Goal: Information Seeking & Learning: Learn about a topic

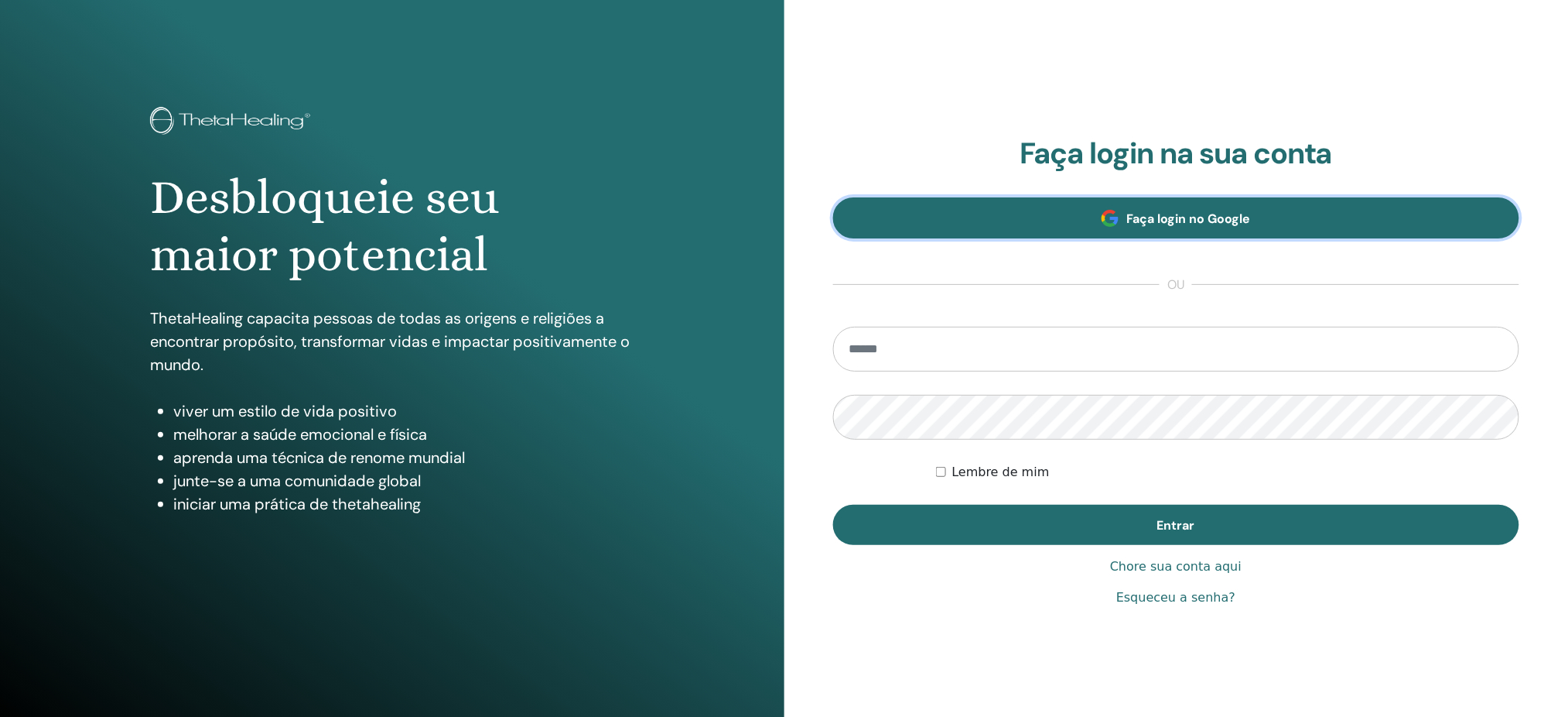
click at [1039, 220] on link "Faça login no Google" at bounding box center [1176, 218] width 687 height 41
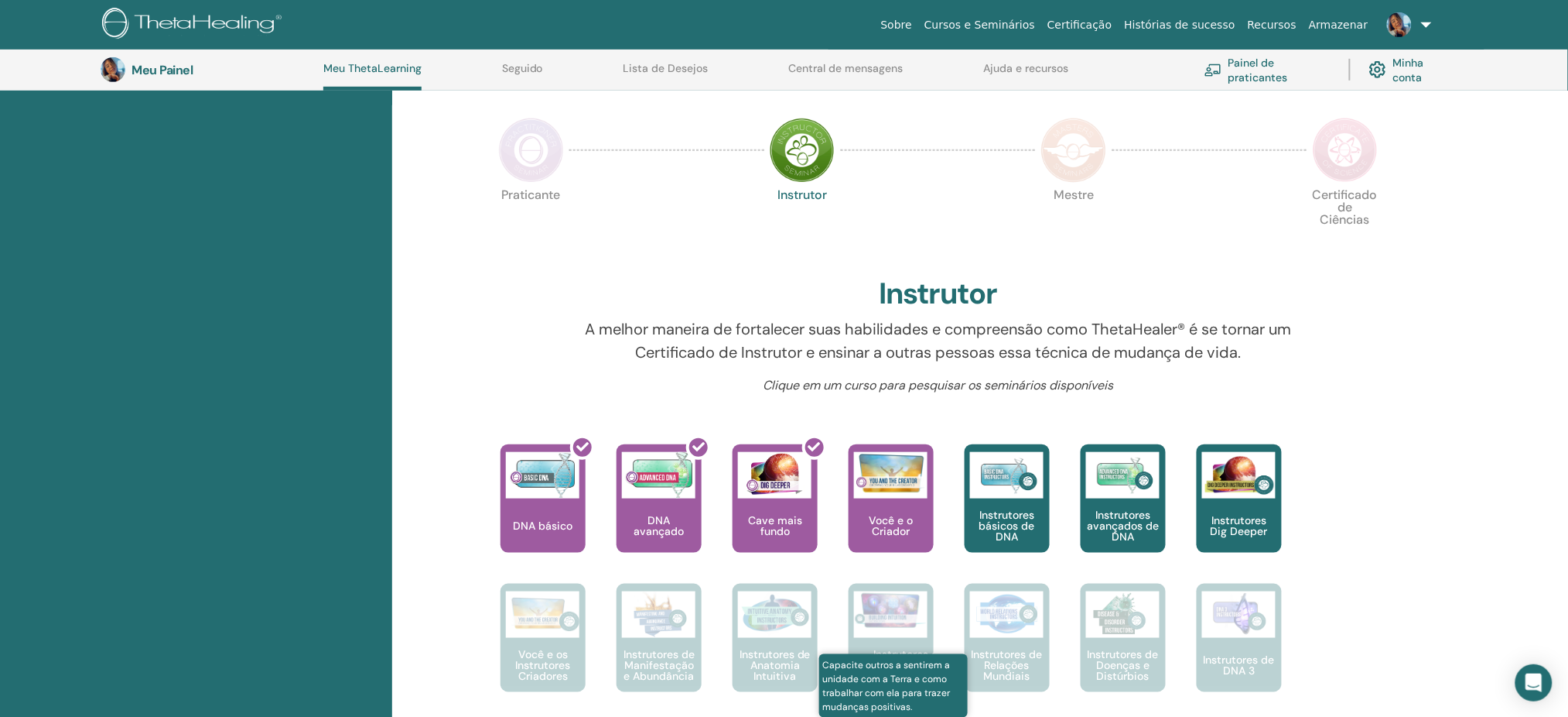
scroll to position [142, 0]
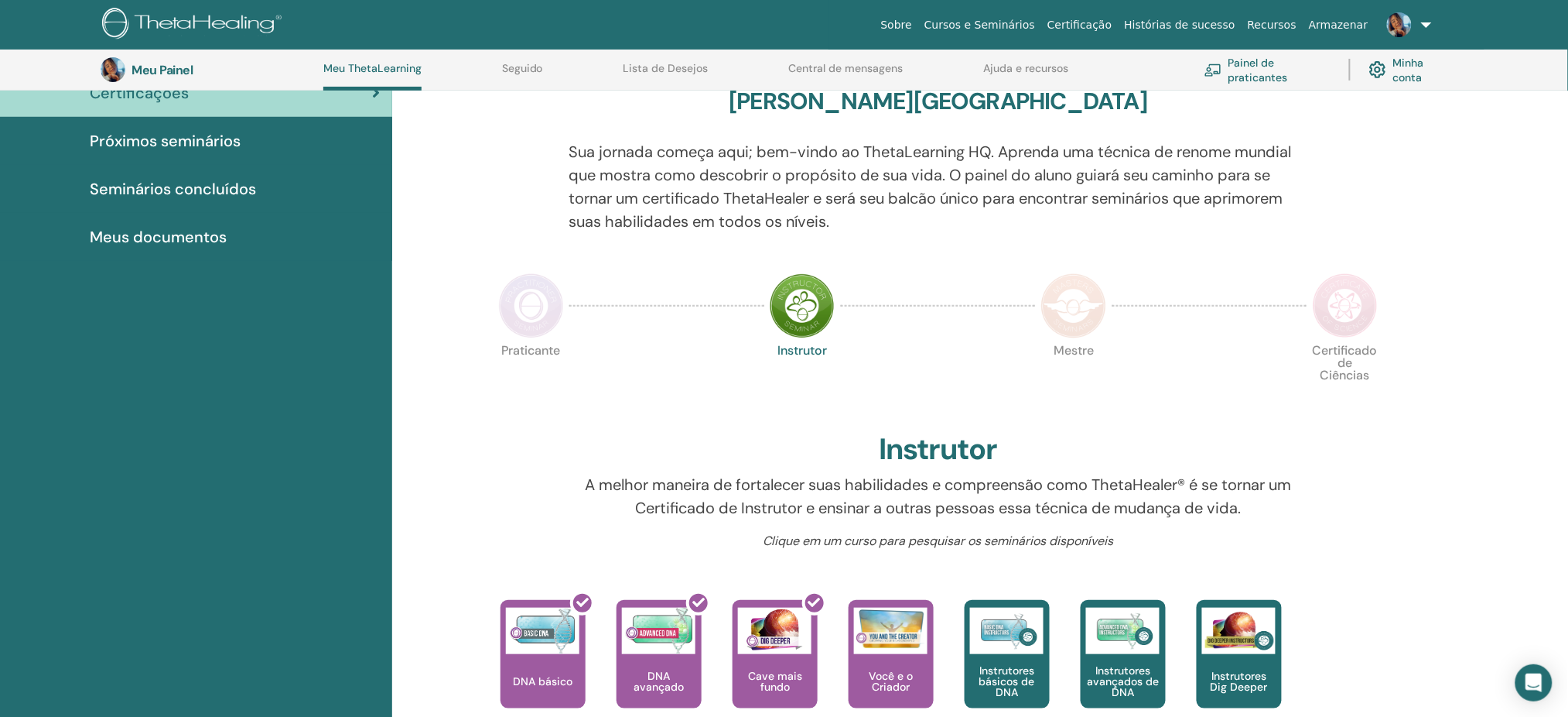
click at [1075, 295] on img at bounding box center [1074, 305] width 65 height 65
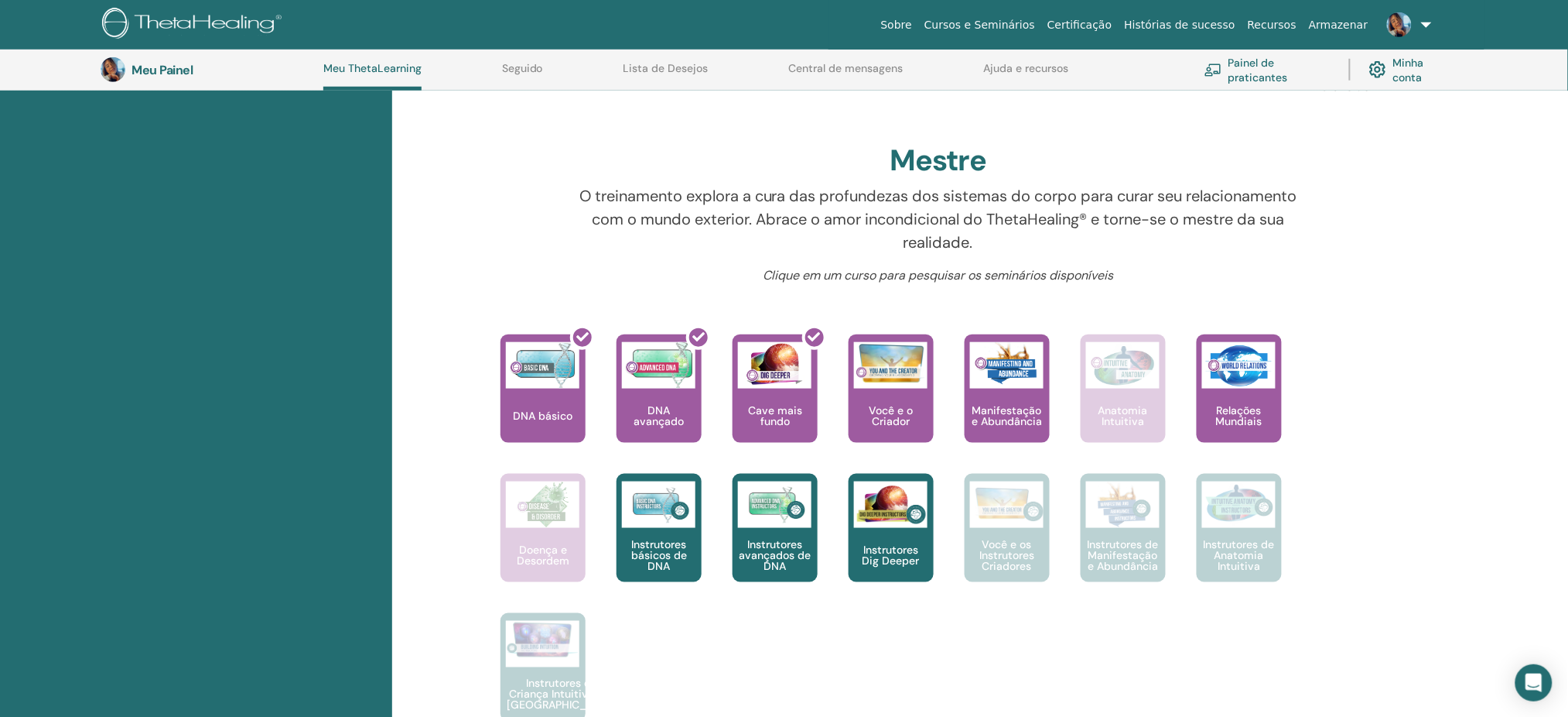
scroll to position [556, 0]
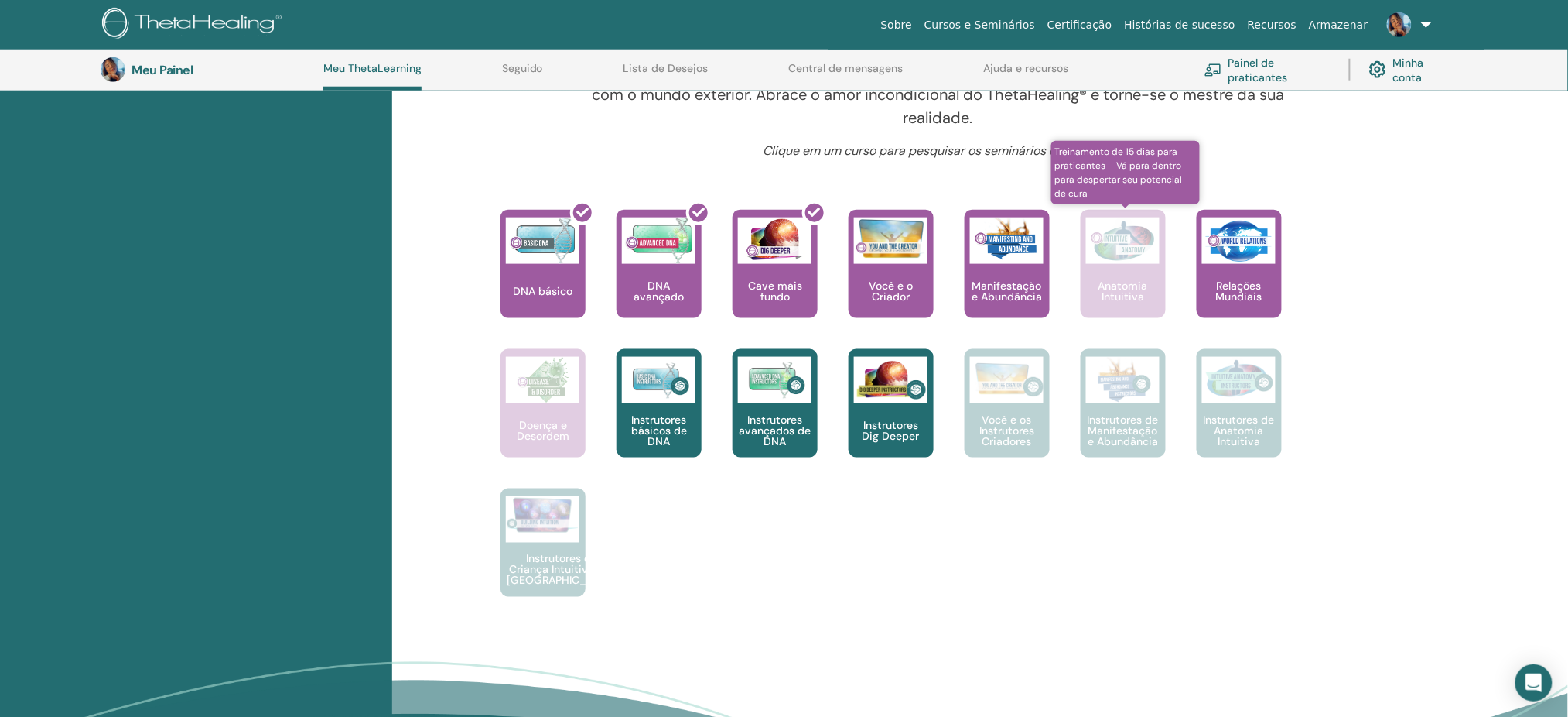
click at [1127, 261] on div "Anatomia Intuitiva" at bounding box center [1123, 263] width 85 height 108
